Goal: Browse casually

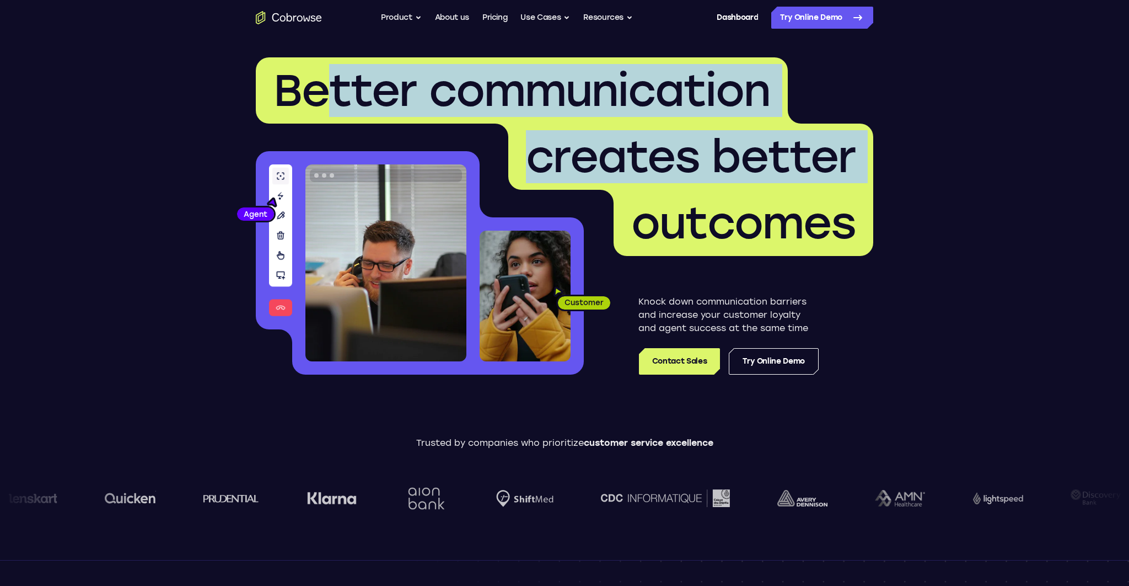
drag, startPoint x: 334, startPoint y: 72, endPoint x: 744, endPoint y: 196, distance: 428.3
click at [743, 196] on h1 "Better communication creates better outcomes" at bounding box center [565, 156] width 618 height 199
click at [744, 196] on span "outcomes" at bounding box center [743, 222] width 224 height 53
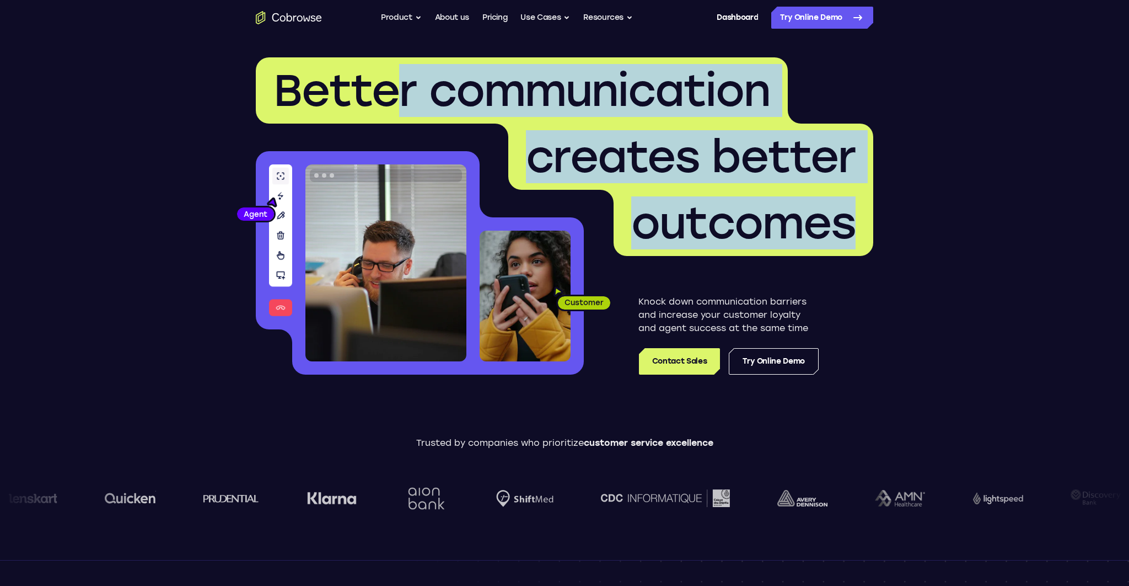
drag, startPoint x: 887, startPoint y: 244, endPoint x: 383, endPoint y: 104, distance: 522.6
click at [383, 104] on header "Better communication creates better outcomes Customer Agent Agent Knock down co…" at bounding box center [565, 220] width 706 height 370
click at [383, 104] on span "Better communication" at bounding box center [522, 90] width 497 height 53
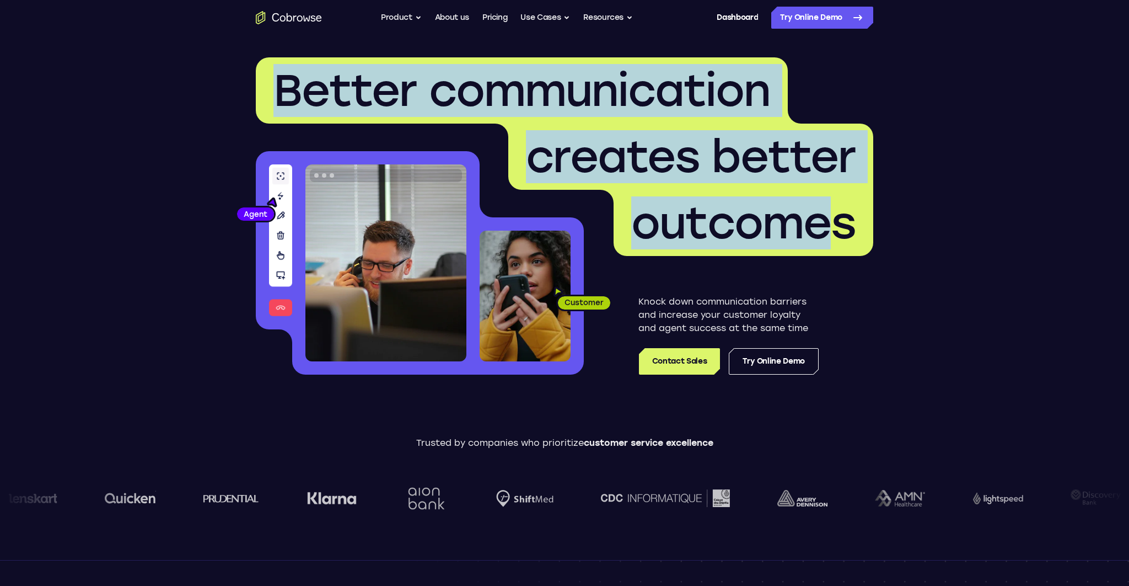
drag, startPoint x: 243, startPoint y: 78, endPoint x: 833, endPoint y: 216, distance: 605.9
click at [833, 216] on header "Better communication creates better outcomes Customer Agent Agent Knock down co…" at bounding box center [565, 220] width 706 height 370
click at [833, 216] on span "outcomes" at bounding box center [743, 222] width 224 height 53
drag, startPoint x: 862, startPoint y: 222, endPoint x: 350, endPoint y: 88, distance: 529.2
click at [351, 88] on h1 "Better communication creates better outcomes" at bounding box center [565, 156] width 618 height 199
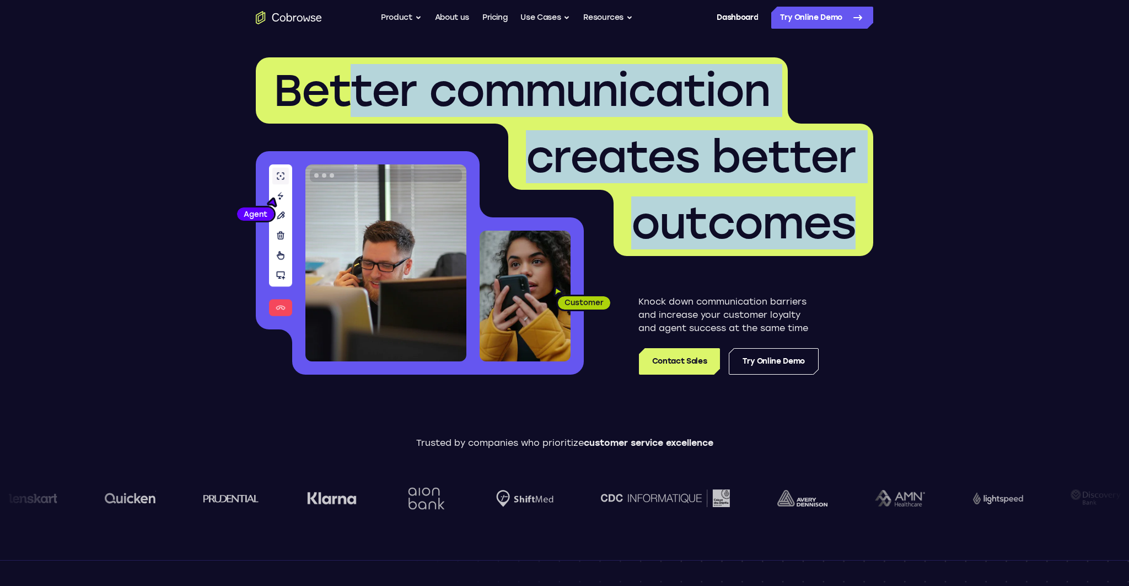
click at [350, 88] on span "Better communication" at bounding box center [522, 90] width 497 height 53
drag, startPoint x: 287, startPoint y: 89, endPoint x: 805, endPoint y: 251, distance: 543.0
click at [805, 251] on h1 "Better communication creates better outcomes" at bounding box center [565, 156] width 618 height 199
click at [805, 251] on span "outcomes" at bounding box center [744, 223] width 260 height 66
drag, startPoint x: 867, startPoint y: 251, endPoint x: 299, endPoint y: 99, distance: 587.4
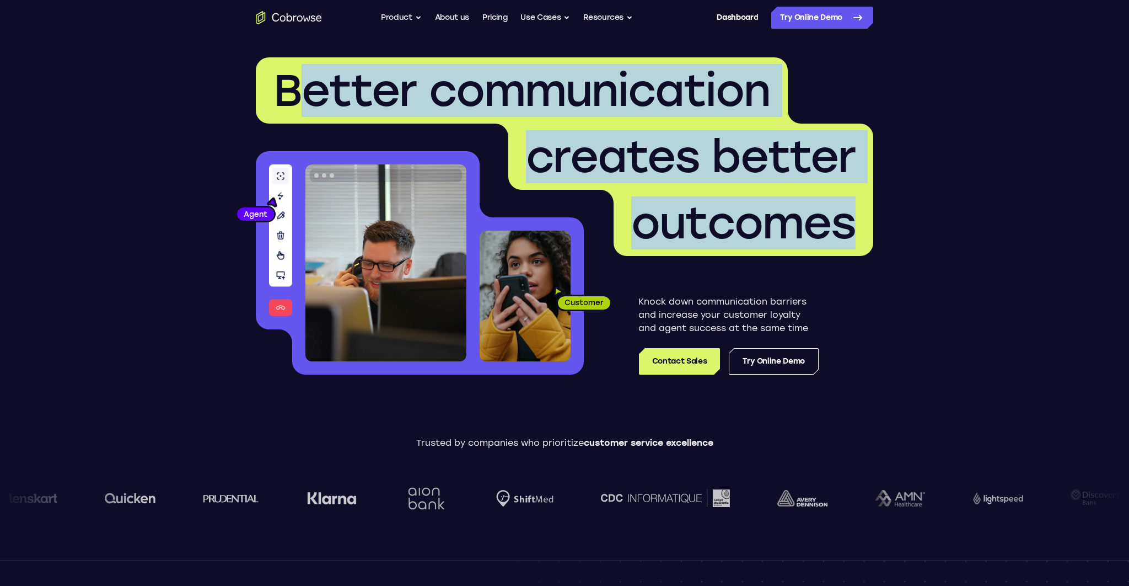
click at [299, 99] on h1 "Better communication creates better outcomes" at bounding box center [565, 156] width 618 height 199
click at [299, 99] on span "Better communication" at bounding box center [522, 90] width 497 height 53
drag, startPoint x: 272, startPoint y: 94, endPoint x: 899, endPoint y: 270, distance: 651.1
click at [899, 270] on header "Better communication creates better outcomes Customer Agent Agent Knock down co…" at bounding box center [565, 220] width 706 height 370
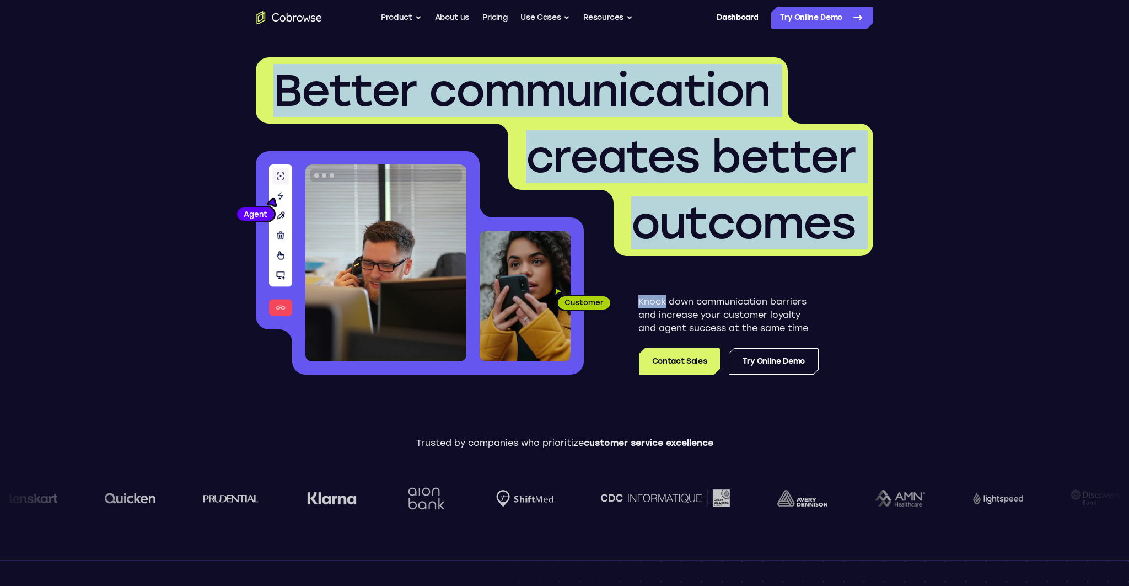
drag, startPoint x: 899, startPoint y: 270, endPoint x: 282, endPoint y: 77, distance: 646.6
click at [282, 77] on header "Better communication creates better outcomes Customer Agent Agent Knock down co…" at bounding box center [565, 220] width 706 height 370
click at [282, 77] on span "Better communication" at bounding box center [522, 90] width 497 height 53
drag, startPoint x: 269, startPoint y: 71, endPoint x: 951, endPoint y: 391, distance: 753.5
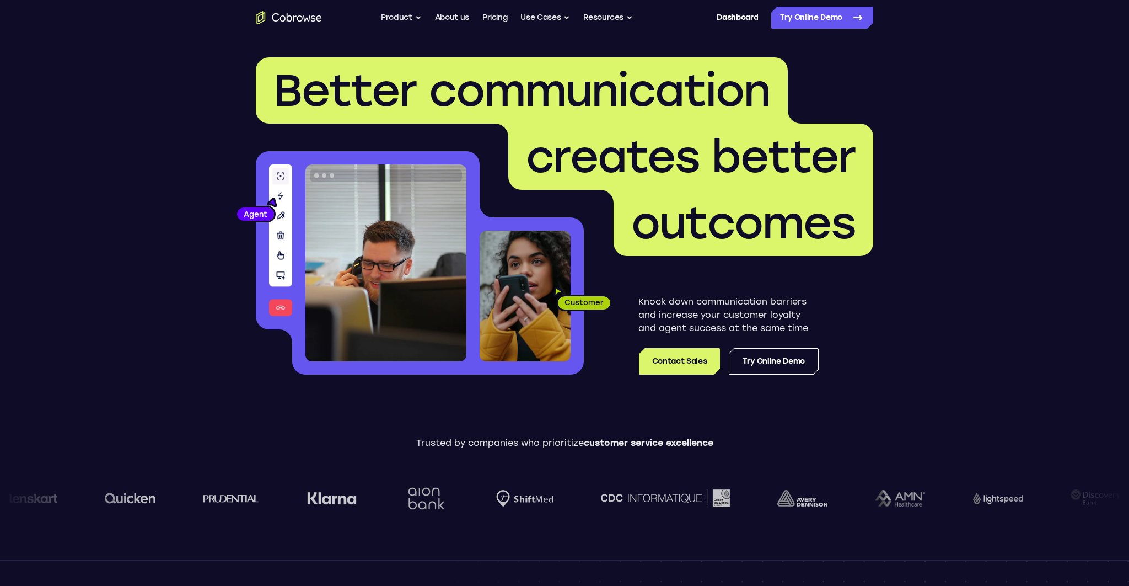
click at [882, 261] on header "Better communication creates better outcomes Customer Agent Agent Knock down co…" at bounding box center [565, 220] width 706 height 370
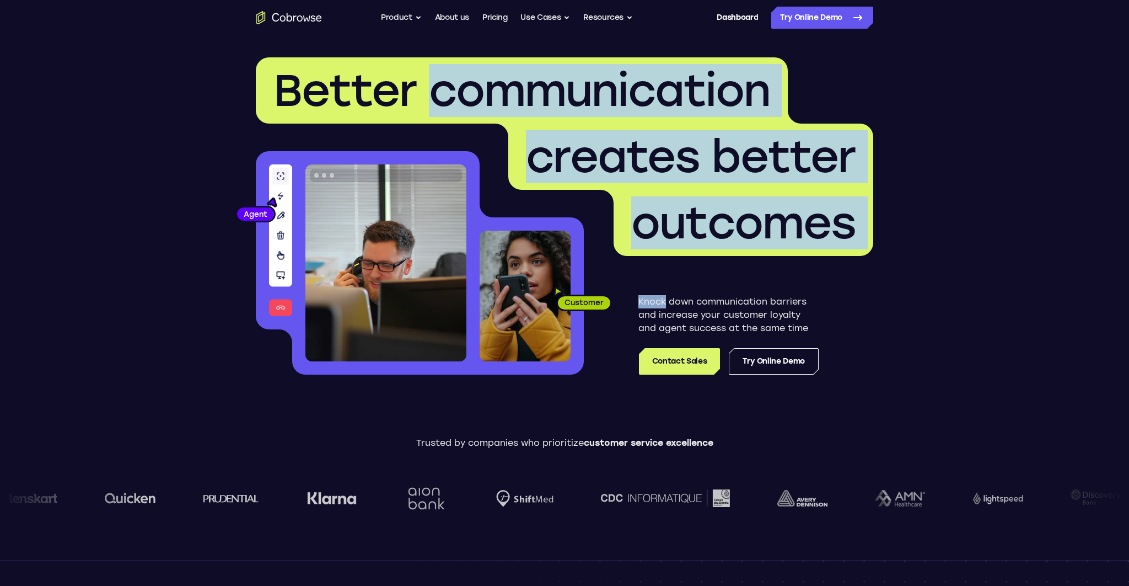
drag, startPoint x: 882, startPoint y: 261, endPoint x: 468, endPoint y: 72, distance: 455.3
click at [468, 72] on header "Better communication creates better outcomes Customer Agent Agent Knock down co…" at bounding box center [565, 220] width 706 height 370
click at [468, 72] on span "Better communication" at bounding box center [522, 90] width 497 height 53
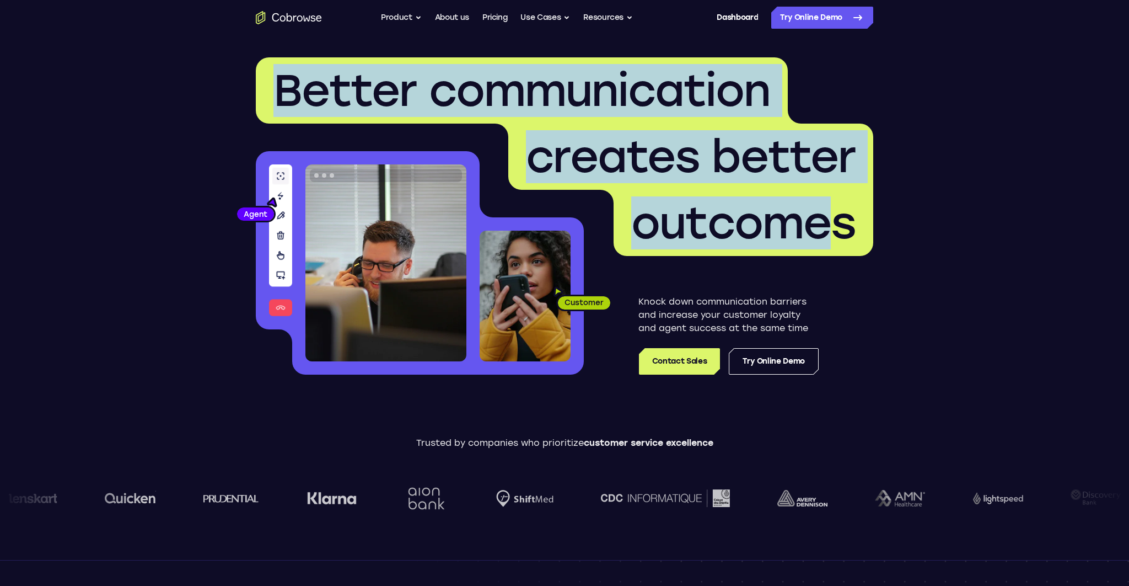
drag, startPoint x: 276, startPoint y: 70, endPoint x: 853, endPoint y: 200, distance: 591.4
click at [853, 200] on h1 "Better communication creates better outcomes" at bounding box center [565, 156] width 618 height 199
click at [853, 200] on span "outcomes" at bounding box center [743, 222] width 224 height 53
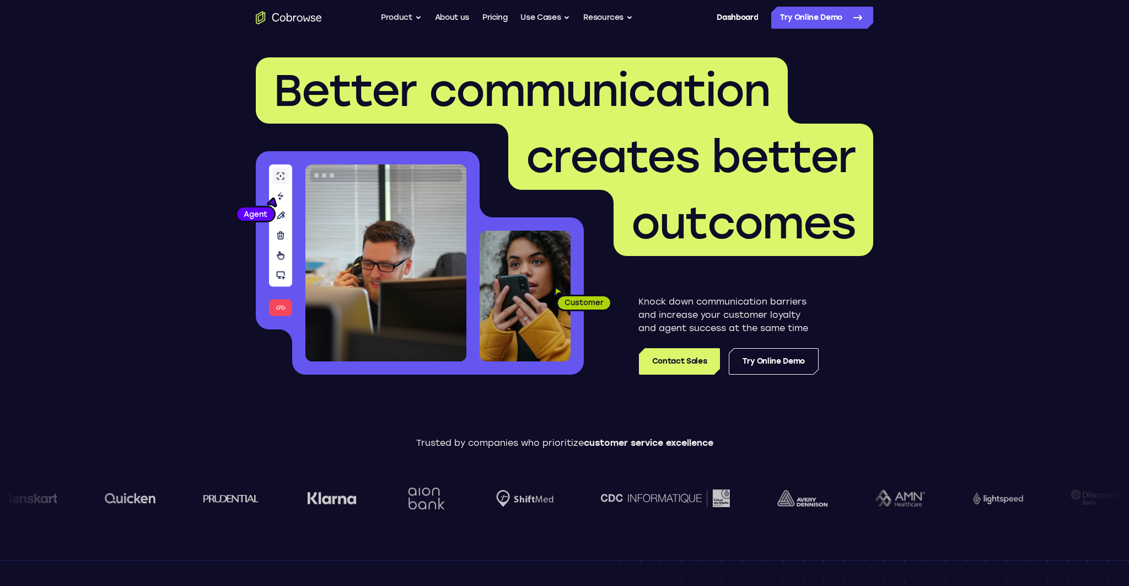
click at [853, 216] on span "outcomes" at bounding box center [743, 222] width 224 height 53
